Goal: Check status: Check status

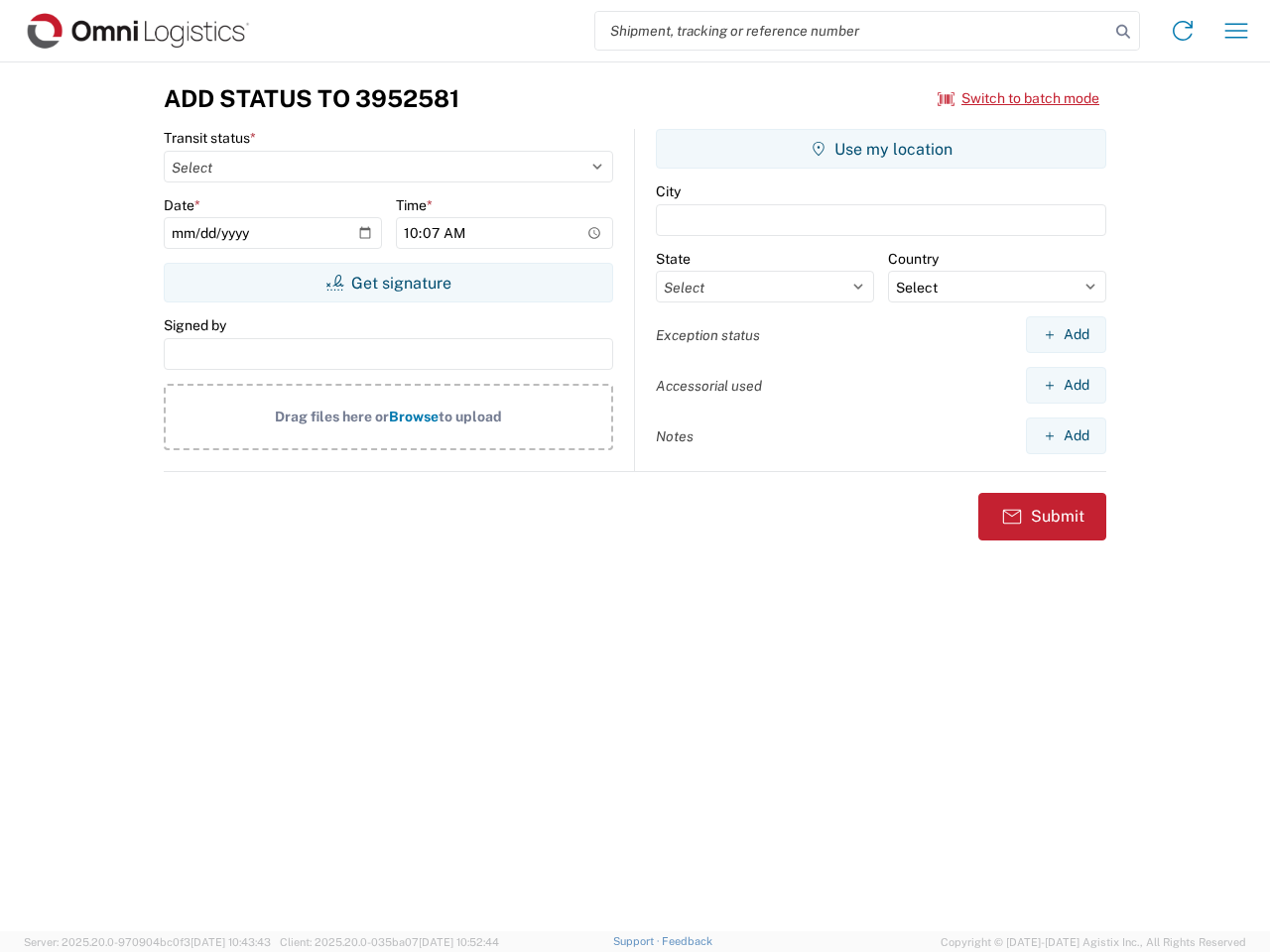
click at [852, 31] on input "search" at bounding box center [852, 31] width 514 height 38
click at [1124, 32] on icon at bounding box center [1124, 32] width 28 height 28
click at [1182, 31] on icon at bounding box center [1183, 31] width 32 height 32
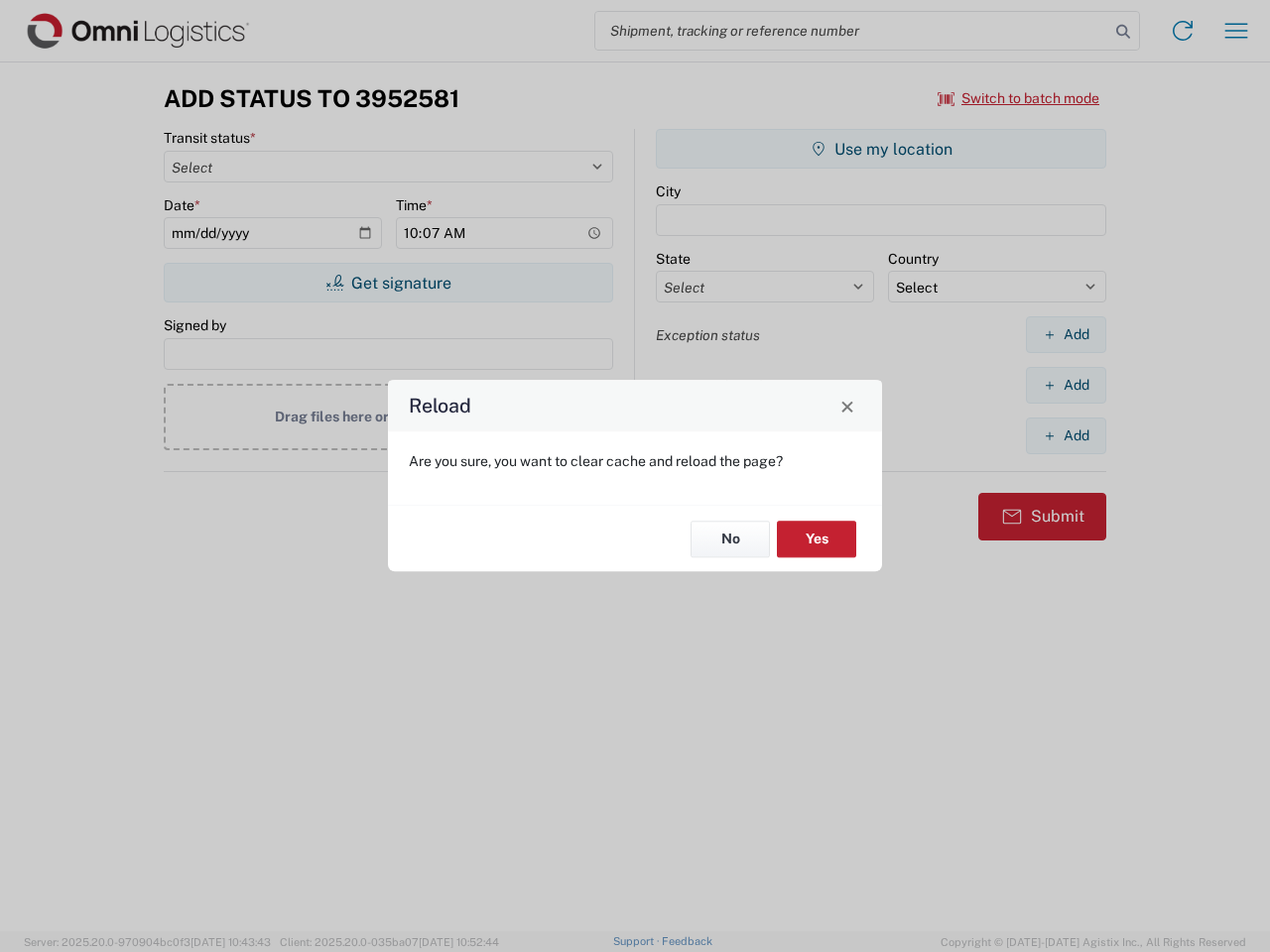
click at [1236, 31] on div "Reload Are you sure, you want to clear cache and reload the page? No Yes" at bounding box center [635, 476] width 1270 height 952
click at [1019, 98] on div "Reload Are you sure, you want to clear cache and reload the page? No Yes" at bounding box center [635, 476] width 1270 height 952
click at [388, 283] on div "Reload Are you sure, you want to clear cache and reload the page? No Yes" at bounding box center [635, 476] width 1270 height 952
click at [881, 149] on div "Reload Are you sure, you want to clear cache and reload the page? No Yes" at bounding box center [635, 476] width 1270 height 952
click at [1066, 334] on div "Reload Are you sure, you want to clear cache and reload the page? No Yes" at bounding box center [635, 476] width 1270 height 952
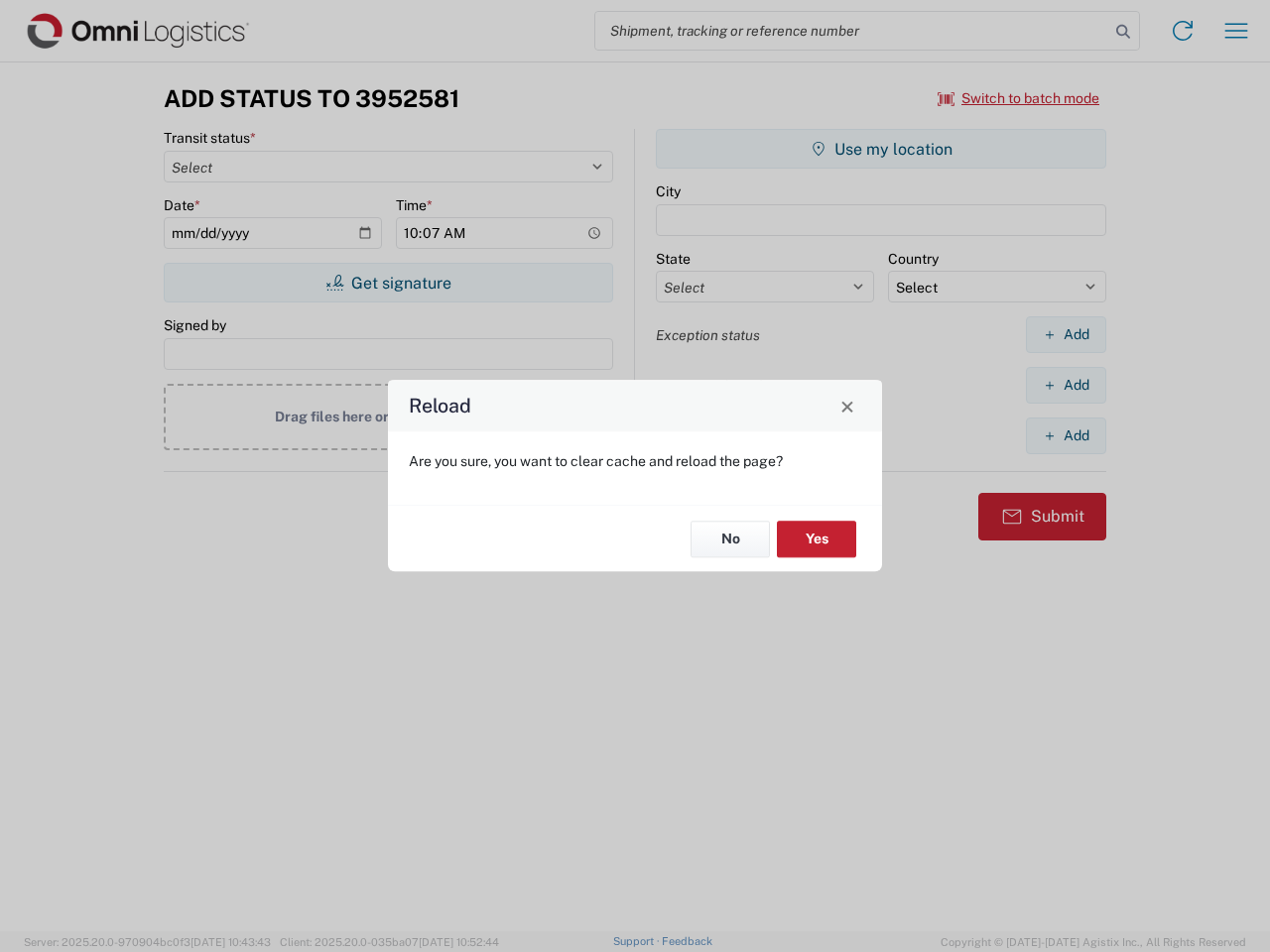
click at [1066, 385] on div "Reload Are you sure, you want to clear cache and reload the page? No Yes" at bounding box center [635, 476] width 1270 height 952
click at [1066, 436] on div "Reload Are you sure, you want to clear cache and reload the page? No Yes" at bounding box center [635, 476] width 1270 height 952
